Goal: Task Accomplishment & Management: Use online tool/utility

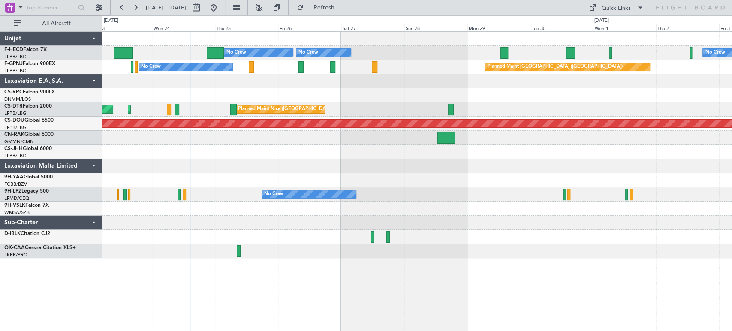
click at [297, 183] on div at bounding box center [416, 180] width 629 height 14
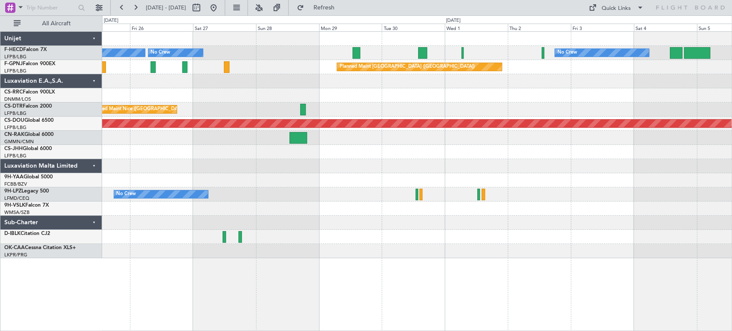
click at [326, 152] on div "No Crew Planned Maint [GEOGRAPHIC_DATA] ([GEOGRAPHIC_DATA]) No Crew No Crew Pla…" at bounding box center [416, 145] width 629 height 226
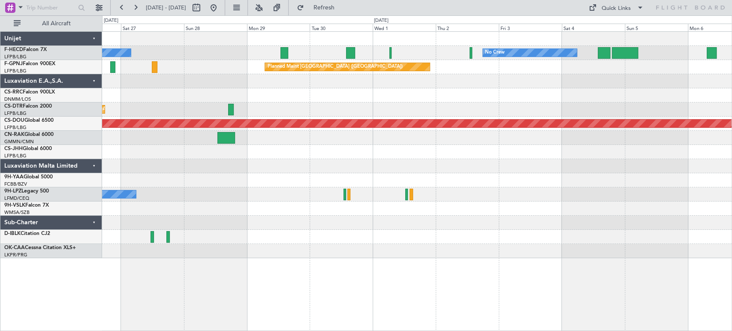
click at [161, 102] on div "Planned Maint Nice ([GEOGRAPHIC_DATA])" at bounding box center [416, 109] width 629 height 14
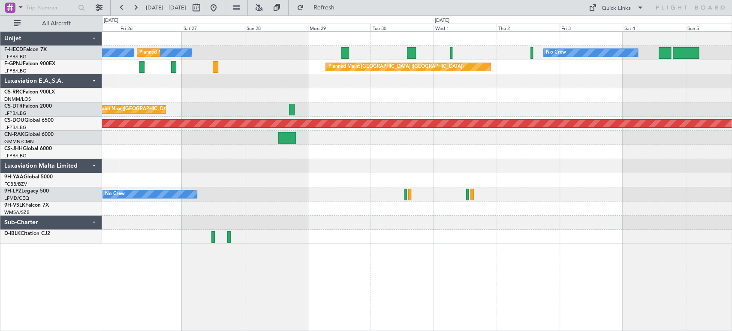
click at [376, 106] on div "Planned Maint Nice ([GEOGRAPHIC_DATA]) Planned Maint Sofia AOG Maint Sofia" at bounding box center [416, 109] width 629 height 14
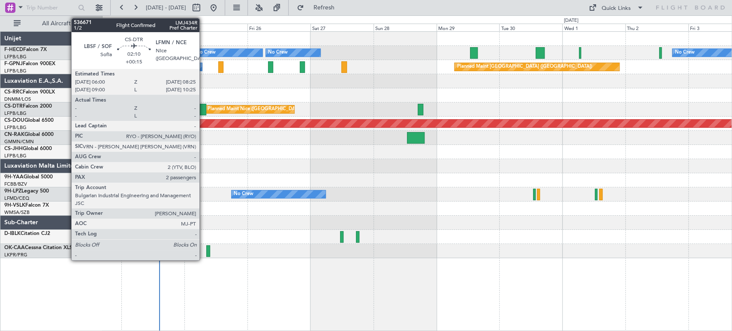
click at [203, 107] on div at bounding box center [203, 110] width 6 height 12
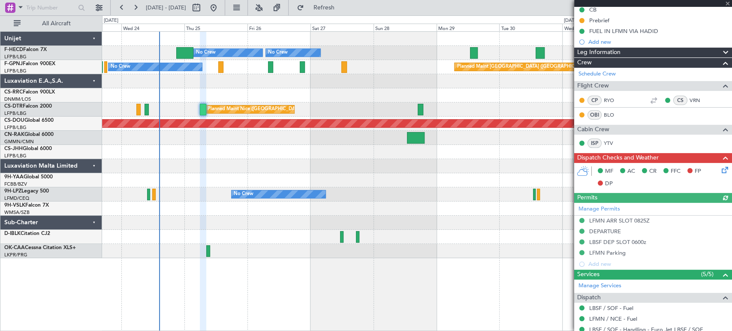
scroll to position [187, 0]
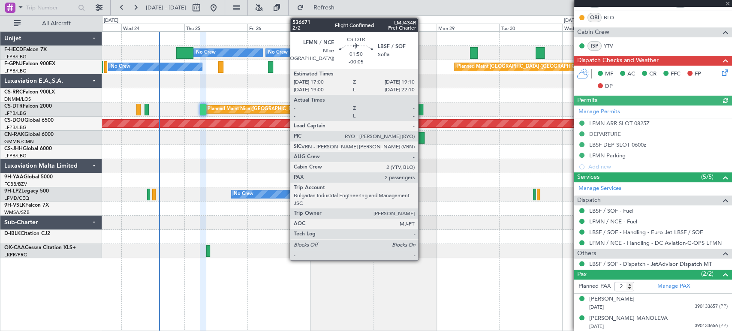
click at [422, 107] on div at bounding box center [421, 110] width 6 height 12
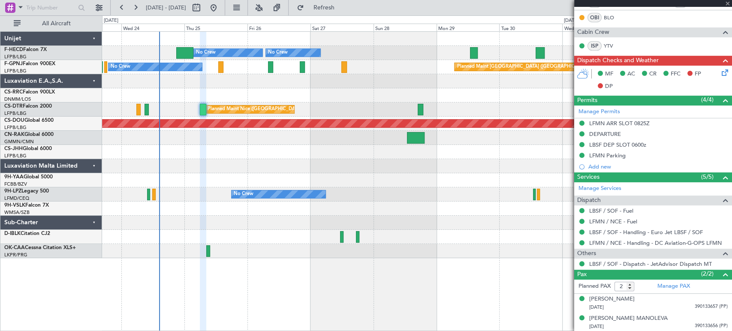
type input "-00:05"
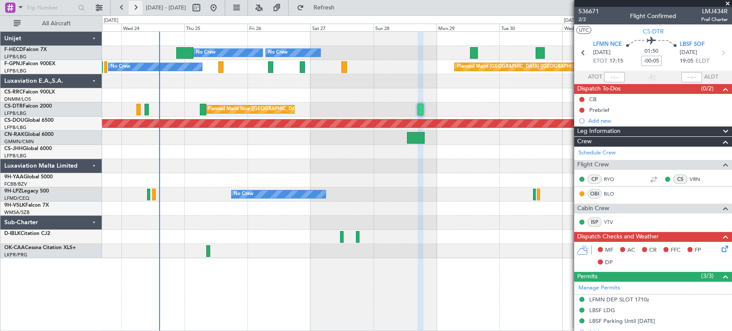
click at [133, 5] on button at bounding box center [136, 8] width 14 height 14
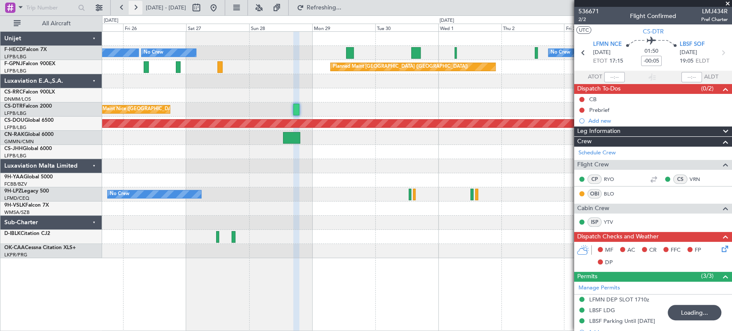
click at [133, 5] on button at bounding box center [136, 8] width 14 height 14
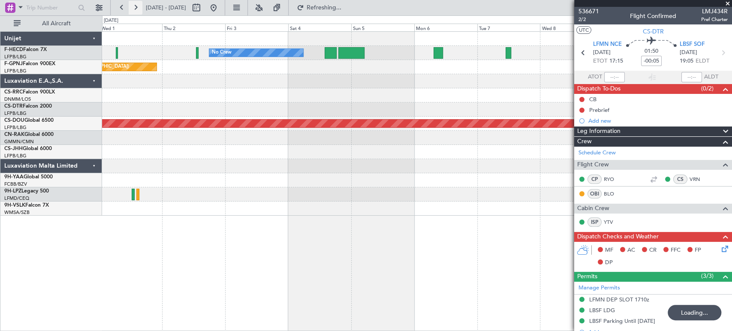
click at [133, 5] on button at bounding box center [136, 8] width 14 height 14
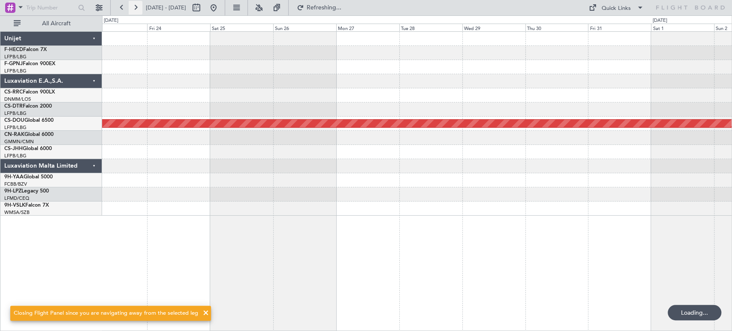
click at [133, 5] on button at bounding box center [136, 8] width 14 height 14
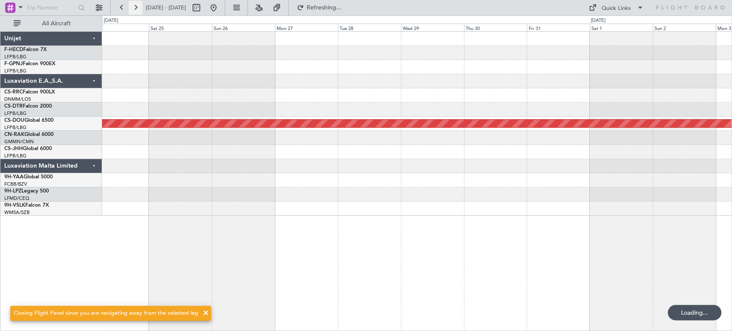
click at [133, 5] on button at bounding box center [136, 8] width 14 height 14
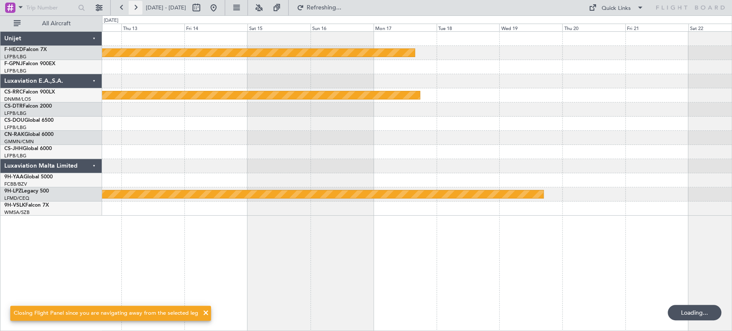
click at [133, 5] on button at bounding box center [136, 8] width 14 height 14
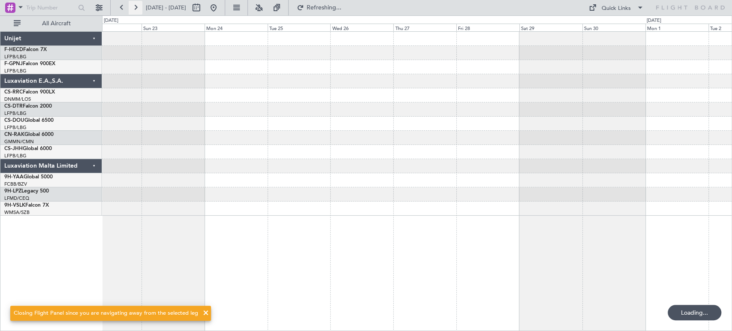
click at [133, 5] on button at bounding box center [136, 8] width 14 height 14
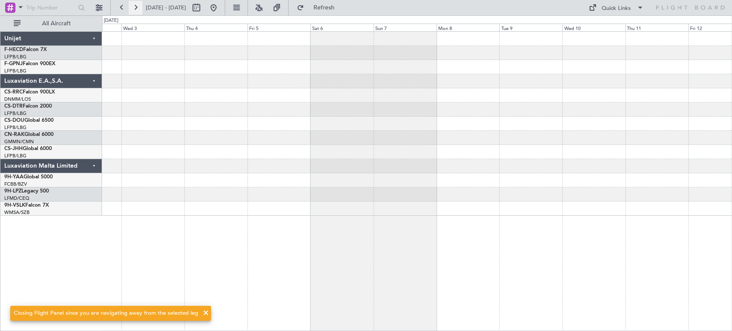
click at [133, 5] on button at bounding box center [136, 8] width 14 height 14
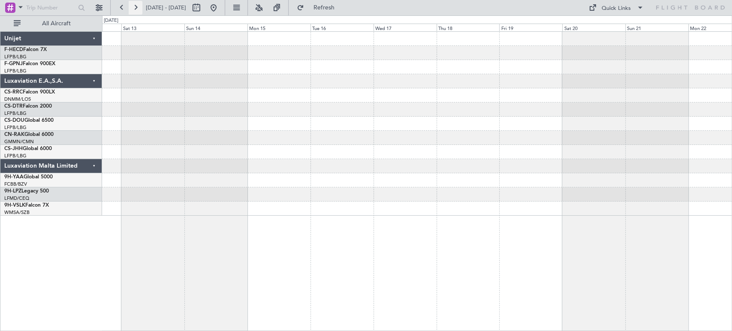
click at [137, 6] on button at bounding box center [136, 8] width 14 height 14
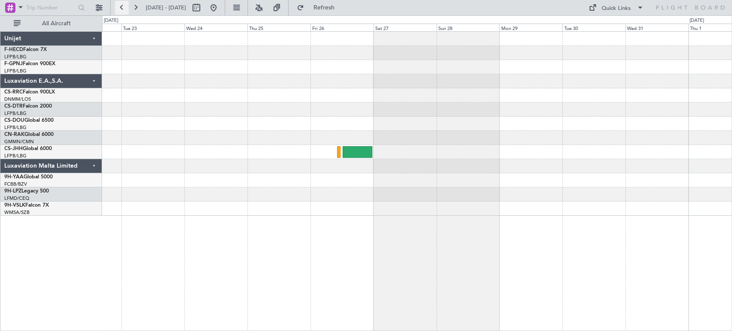
click at [118, 5] on button at bounding box center [122, 8] width 14 height 14
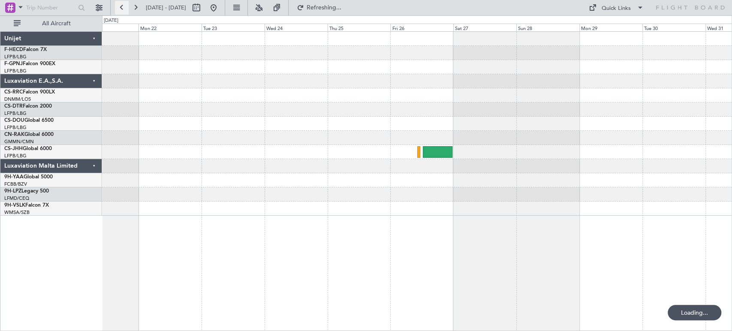
click at [118, 5] on button at bounding box center [122, 8] width 14 height 14
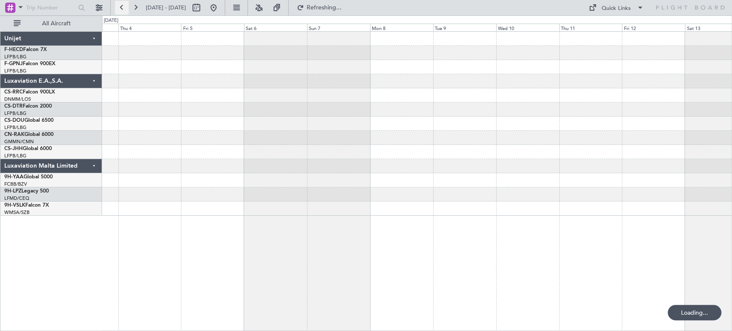
click at [118, 5] on button at bounding box center [122, 8] width 14 height 14
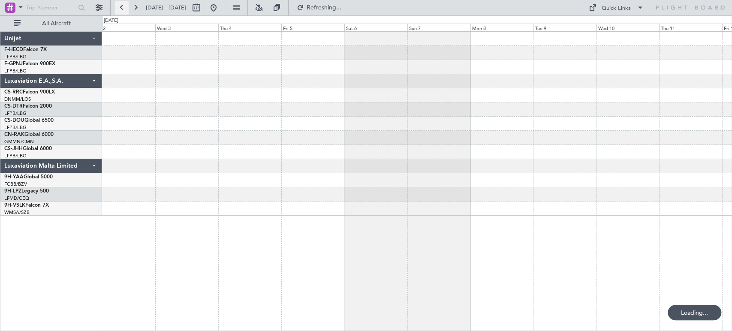
click at [118, 5] on button at bounding box center [122, 8] width 14 height 14
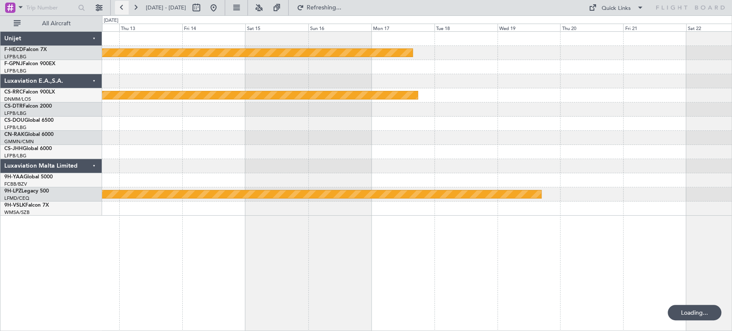
click at [118, 5] on button at bounding box center [122, 8] width 14 height 14
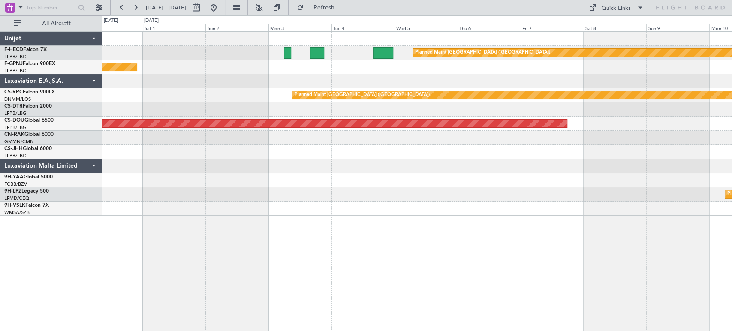
click at [704, 87] on div "Planned Maint [GEOGRAPHIC_DATA] ([GEOGRAPHIC_DATA]) Planned Maint [GEOGRAPHIC_D…" at bounding box center [416, 124] width 629 height 184
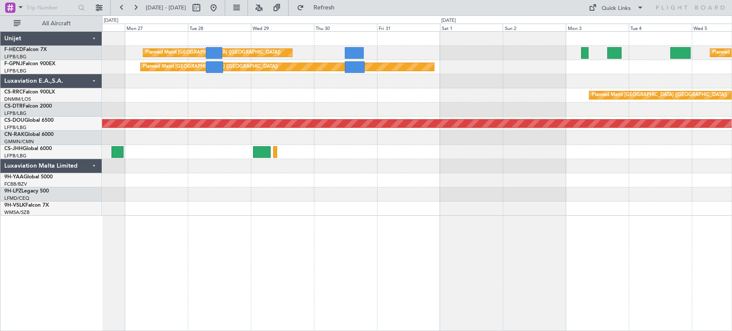
click at [465, 84] on div "Planned Maint [GEOGRAPHIC_DATA] ([GEOGRAPHIC_DATA]) Planned Maint [GEOGRAPHIC_D…" at bounding box center [416, 124] width 629 height 184
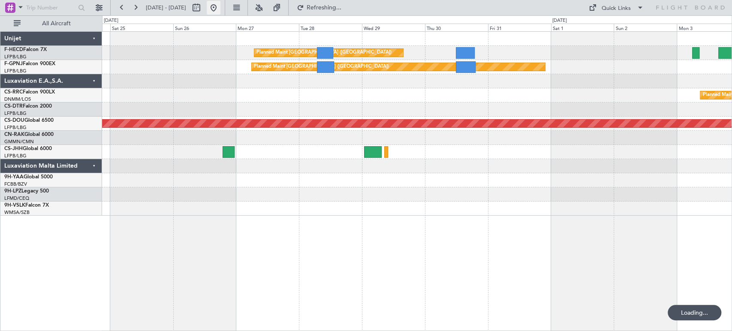
click at [220, 12] on button at bounding box center [214, 8] width 14 height 14
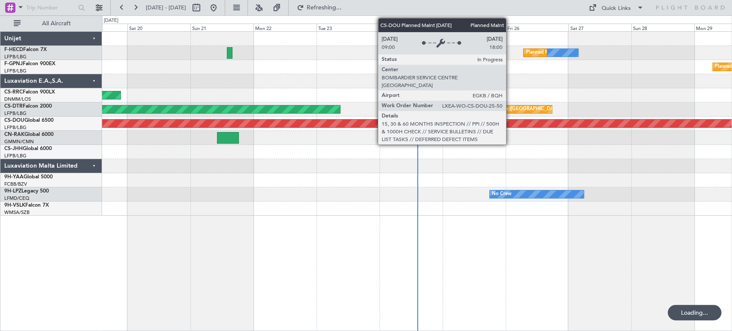
click at [365, 153] on div "Planned Maint [GEOGRAPHIC_DATA] ([GEOGRAPHIC_DATA]) Owner" at bounding box center [416, 152] width 629 height 14
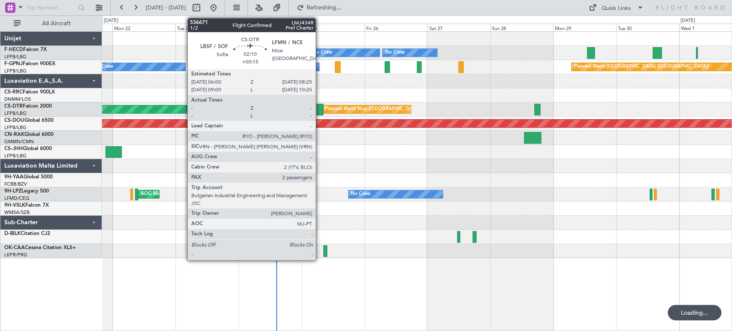
click at [319, 107] on div at bounding box center [319, 110] width 6 height 12
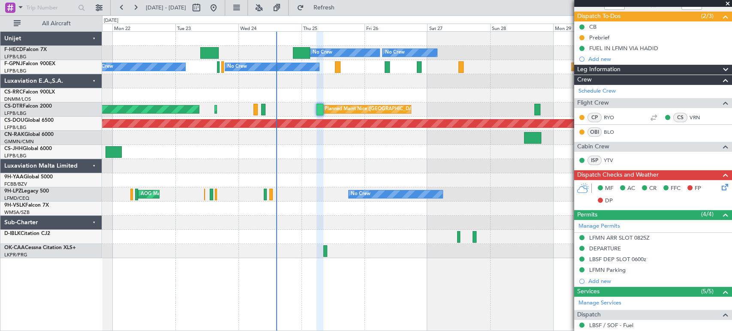
scroll to position [143, 0]
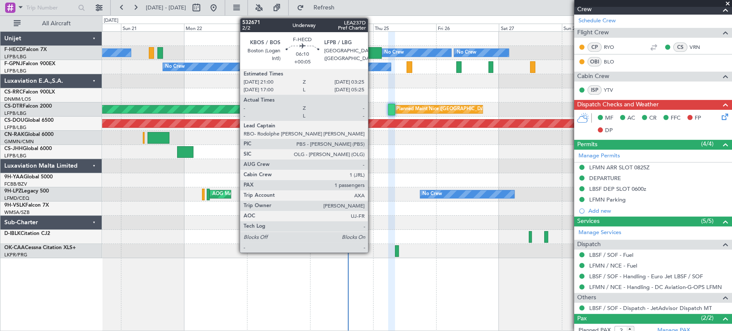
click at [372, 50] on div at bounding box center [372, 53] width 17 height 12
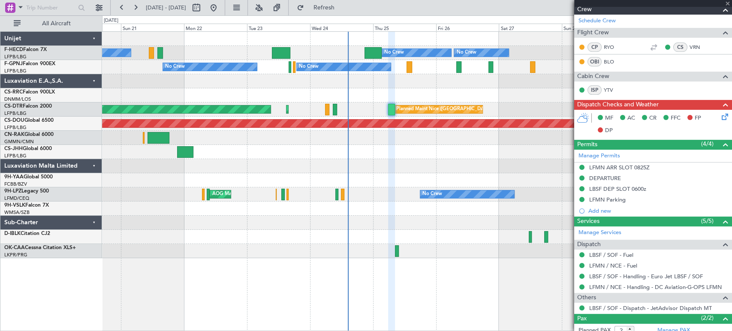
type input "+00:05"
type input "1"
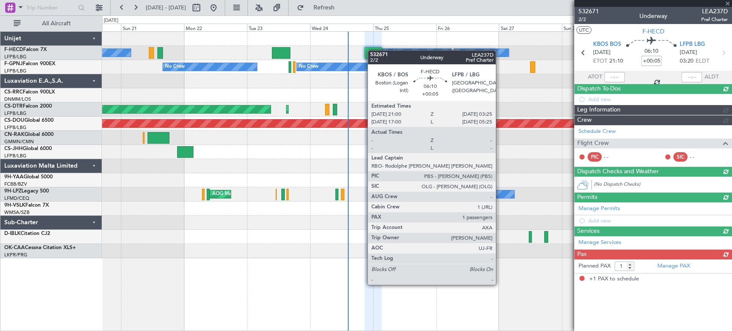
scroll to position [0, 0]
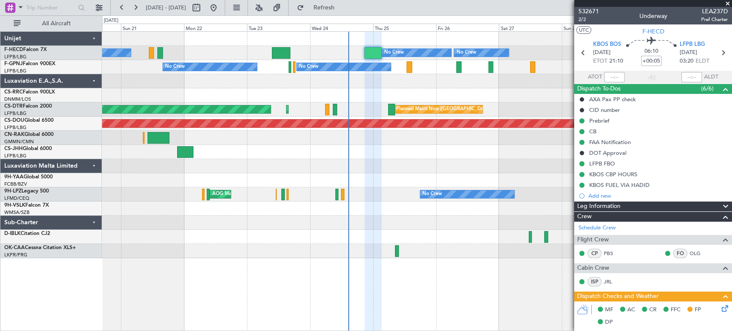
click at [375, 46] on div "No Crew Planned Maint [GEOGRAPHIC_DATA] ([GEOGRAPHIC_DATA]) No Crew No Crew Pla…" at bounding box center [416, 53] width 629 height 14
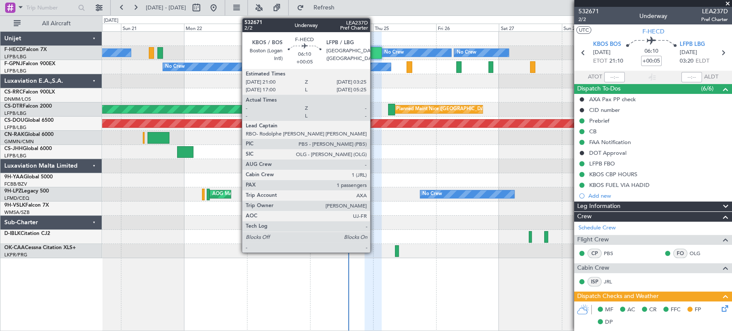
click at [373, 59] on div "No Crew Planned Maint [GEOGRAPHIC_DATA] ([GEOGRAPHIC_DATA]) No Crew No Crew Pla…" at bounding box center [416, 53] width 629 height 14
click at [374, 52] on div at bounding box center [372, 53] width 17 height 12
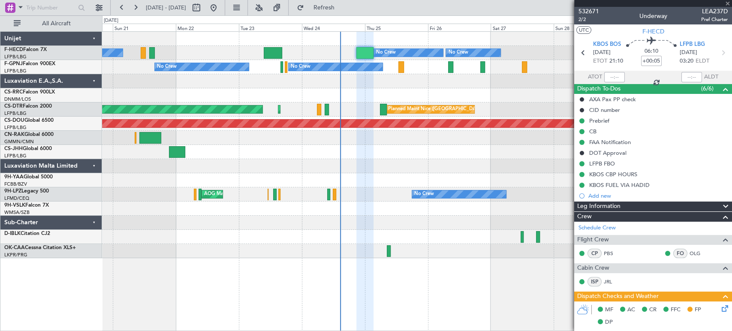
click at [187, 92] on div "No Crew Planned Maint [GEOGRAPHIC_DATA] ([GEOGRAPHIC_DATA]) No Crew No Crew Pla…" at bounding box center [416, 145] width 629 height 226
